Goal: Task Accomplishment & Management: Manage account settings

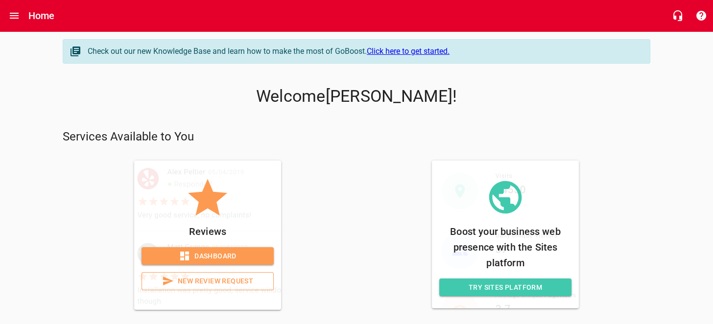
click at [226, 256] on span "Dashboard" at bounding box center [207, 256] width 117 height 12
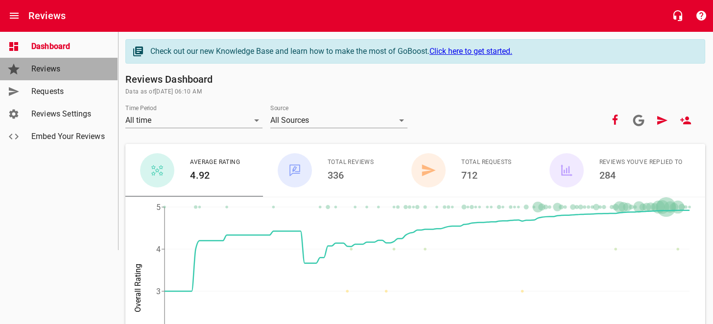
click at [40, 69] on span "Reviews" at bounding box center [68, 69] width 74 height 12
